Goal: Task Accomplishment & Management: Manage account settings

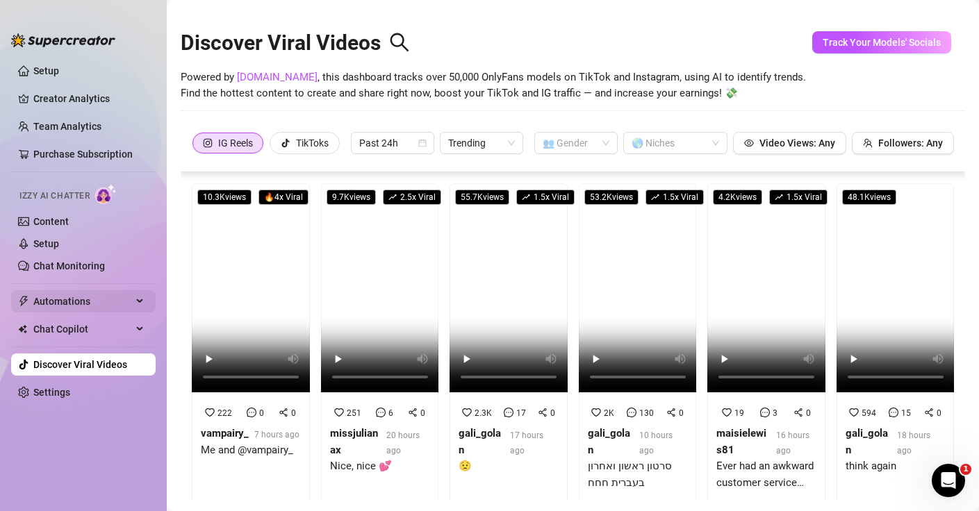
click at [128, 305] on span "Automations" at bounding box center [82, 301] width 99 height 22
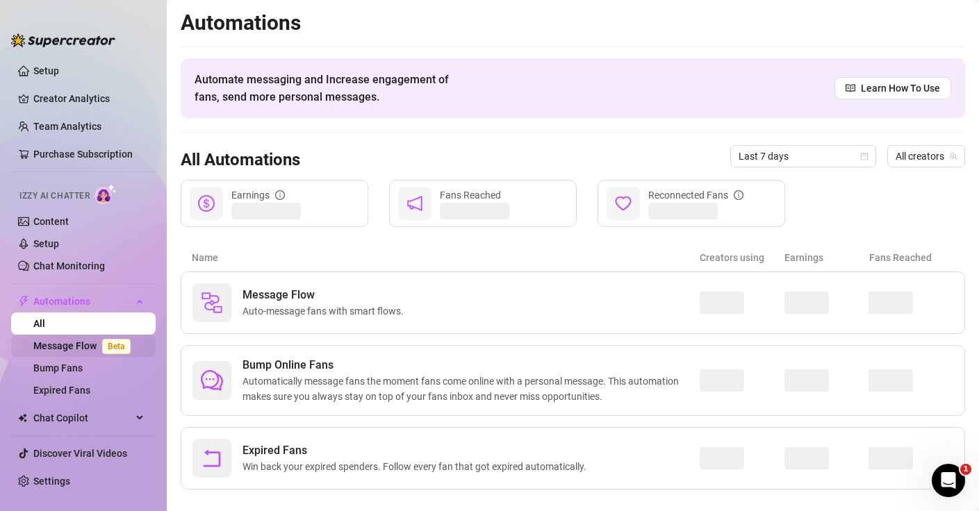
click at [66, 350] on link "Message Flow Beta" at bounding box center [84, 345] width 103 height 11
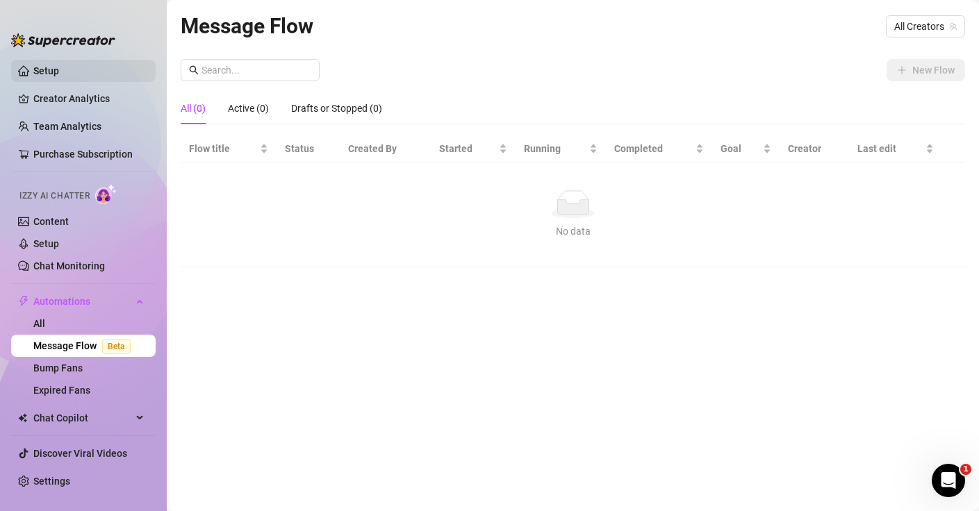
click at [59, 75] on link "Setup" at bounding box center [46, 70] width 26 height 11
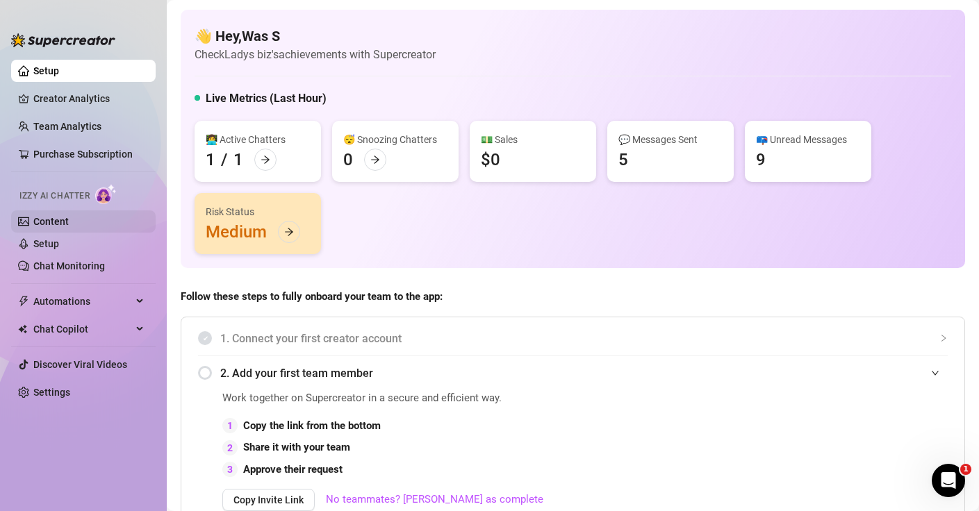
click at [62, 226] on link "Content" at bounding box center [50, 221] width 35 height 11
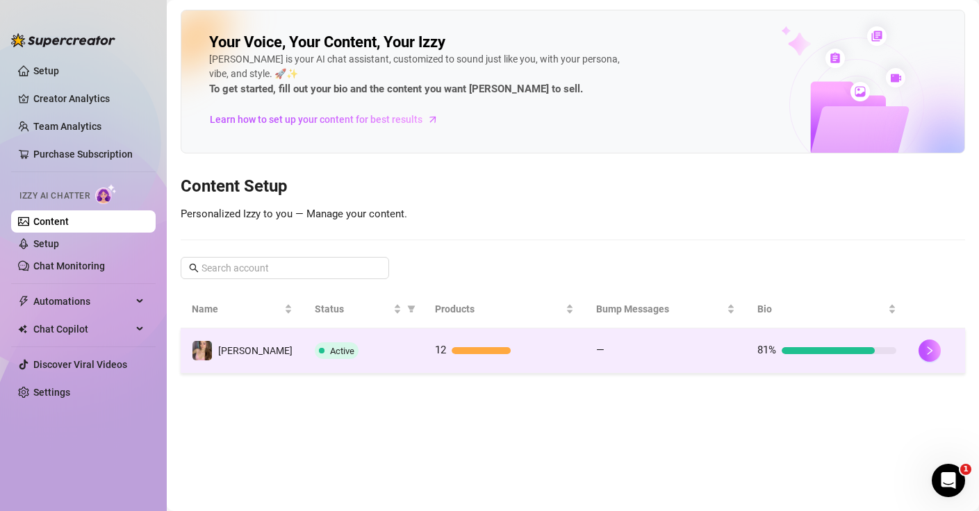
click at [879, 348] on div at bounding box center [839, 350] width 115 height 7
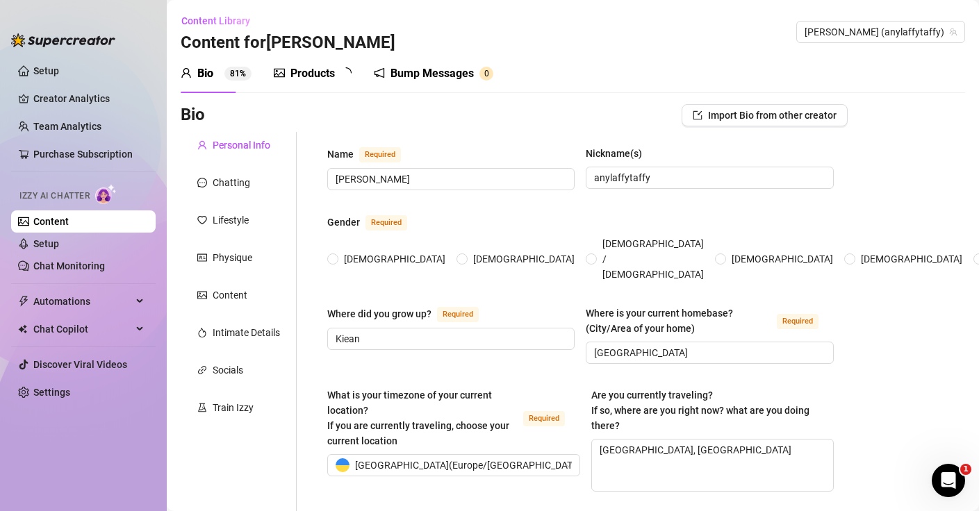
radio input "true"
type input "[DATE]"
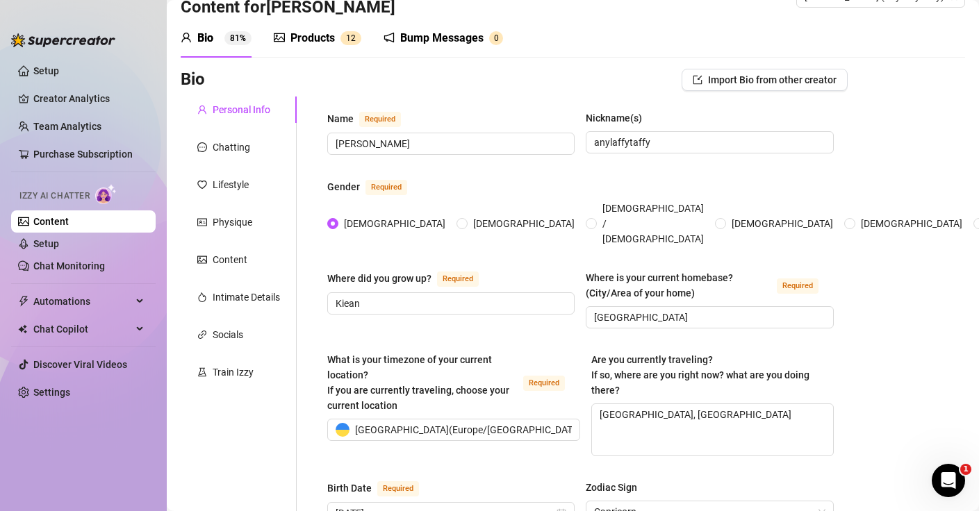
scroll to position [47, 0]
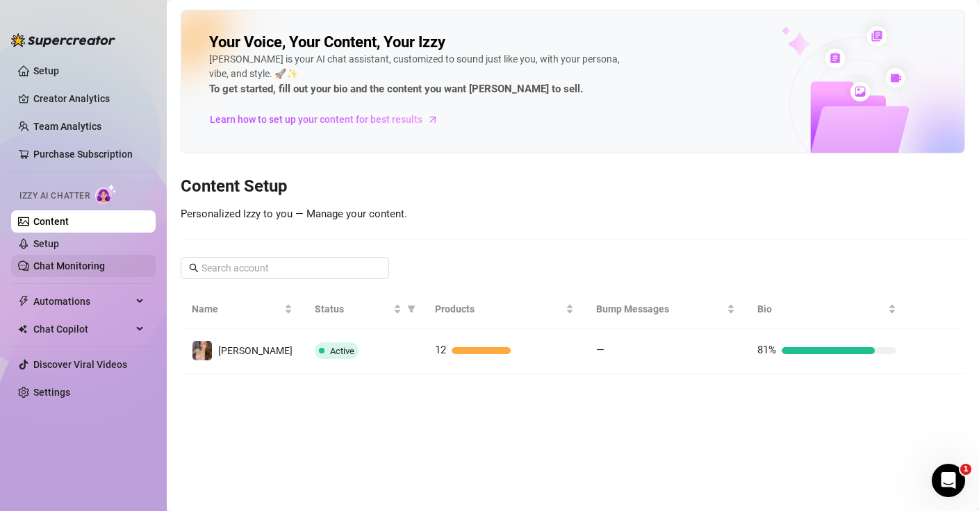
click at [69, 261] on link "Chat Monitoring" at bounding box center [69, 266] width 72 height 11
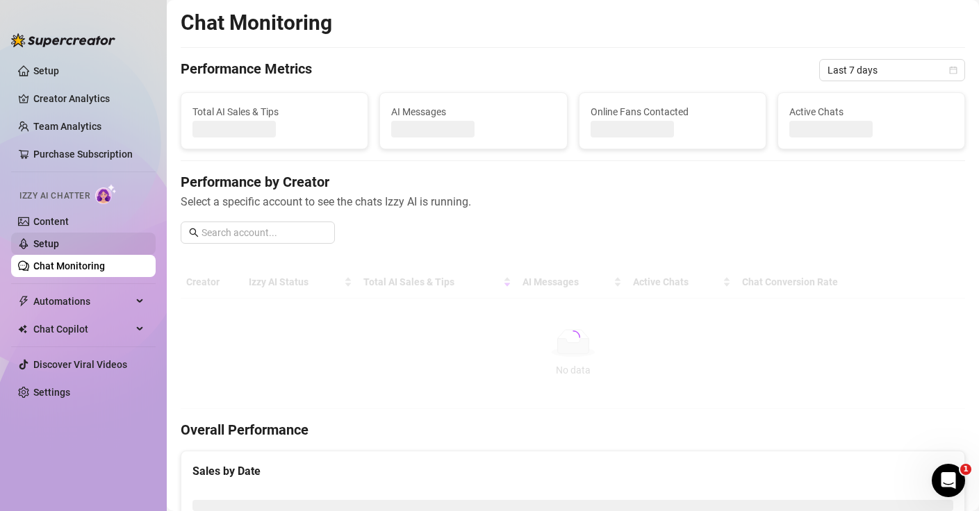
click at [59, 242] on link "Setup" at bounding box center [46, 243] width 26 height 11
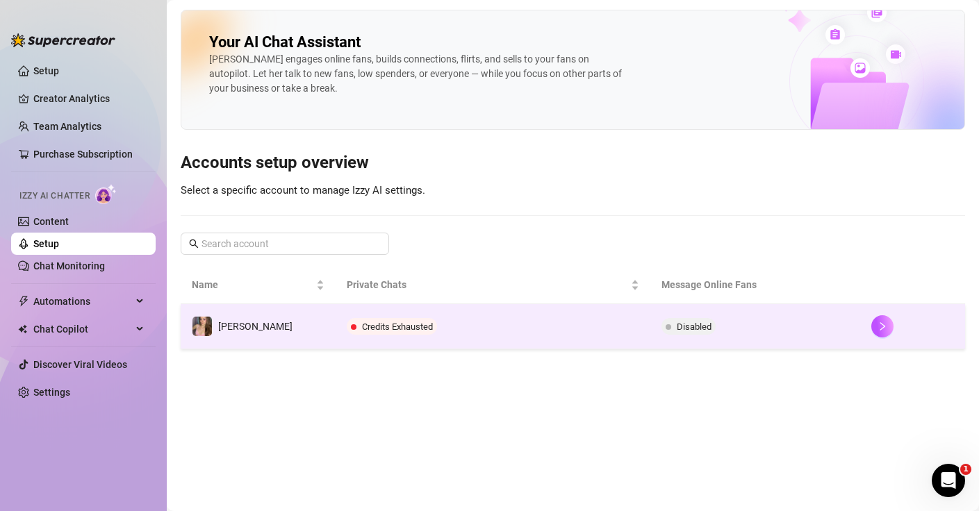
click at [399, 324] on span "Credits Exhausted" at bounding box center [397, 327] width 71 height 10
